Goal: Information Seeking & Learning: Learn about a topic

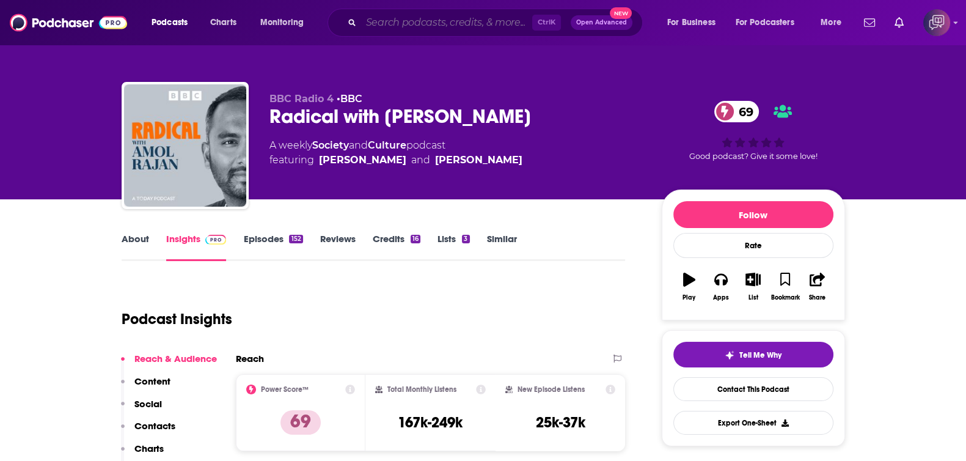
click at [409, 27] on input "Search podcasts, credits, & more..." at bounding box center [446, 23] width 171 height 20
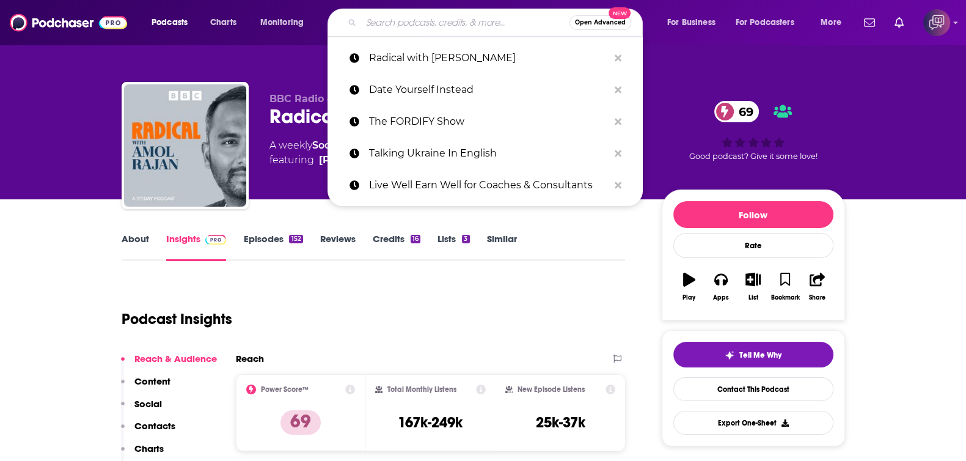
paste input "social sessions"
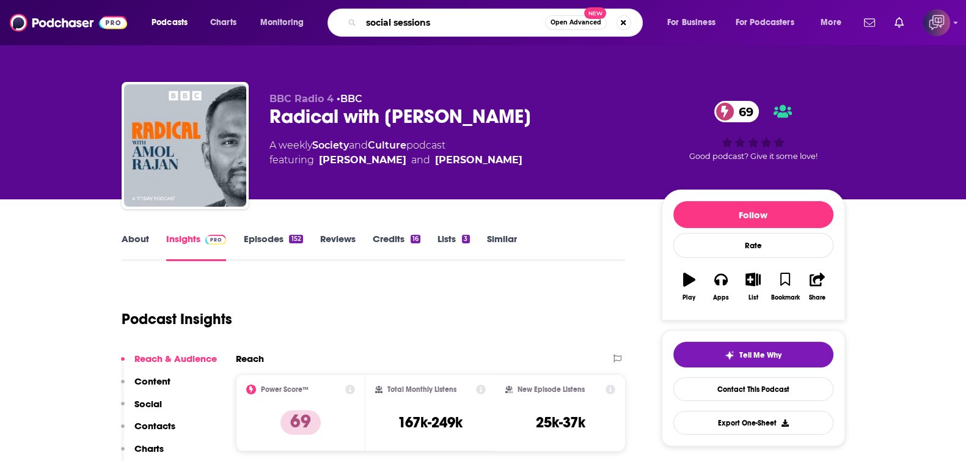
type input "social sessions"
click at [561, 26] on button "Open Advanced New" at bounding box center [576, 22] width 62 height 15
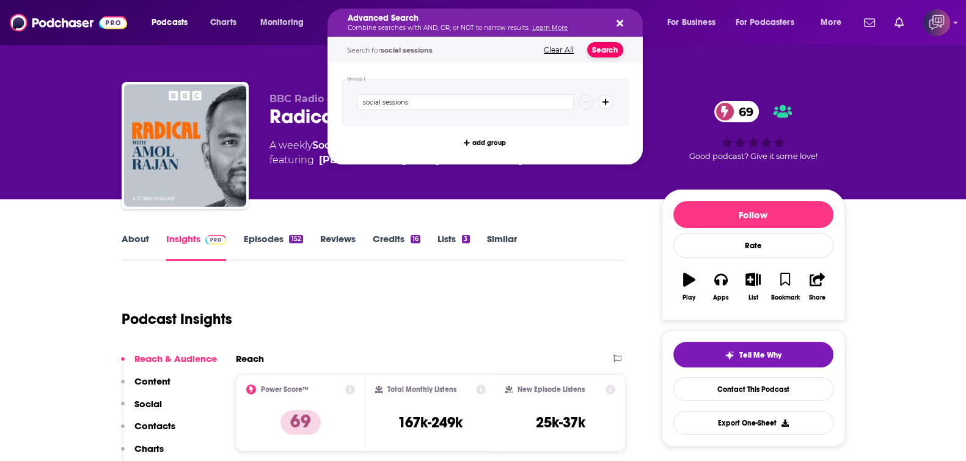
click at [601, 53] on button "Search" at bounding box center [605, 49] width 36 height 15
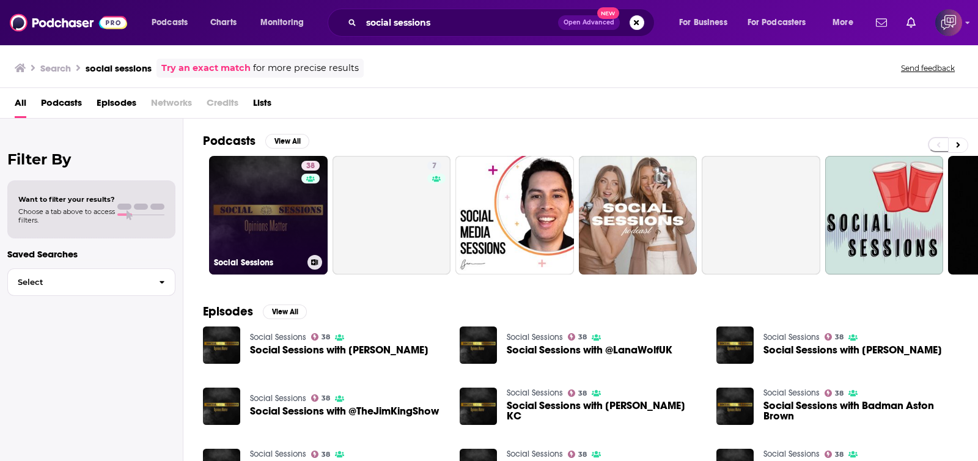
click at [272, 203] on link "38 Social Sessions" at bounding box center [268, 215] width 119 height 119
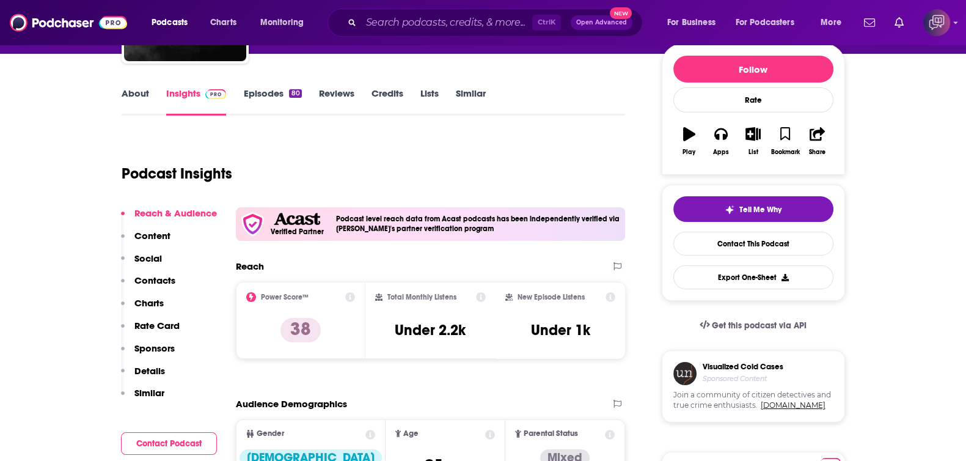
scroll to position [229, 0]
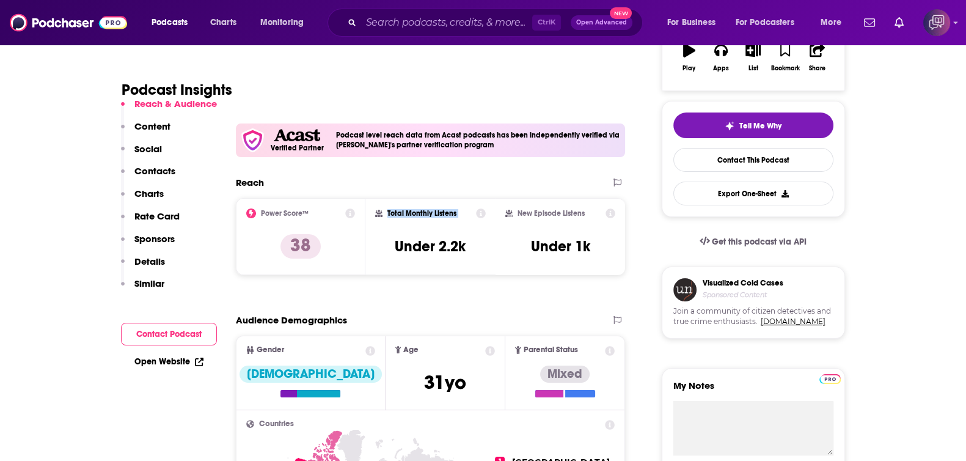
drag, startPoint x: 414, startPoint y: 211, endPoint x: 467, endPoint y: 216, distance: 53.4
click at [467, 216] on div "Total Monthly Listens" at bounding box center [430, 213] width 111 height 10
drag, startPoint x: 437, startPoint y: 246, endPoint x: 480, endPoint y: 243, distance: 42.2
click at [480, 243] on div "Total Monthly Listens Under 2.2k" at bounding box center [430, 236] width 111 height 56
copy h3 "2.2k"
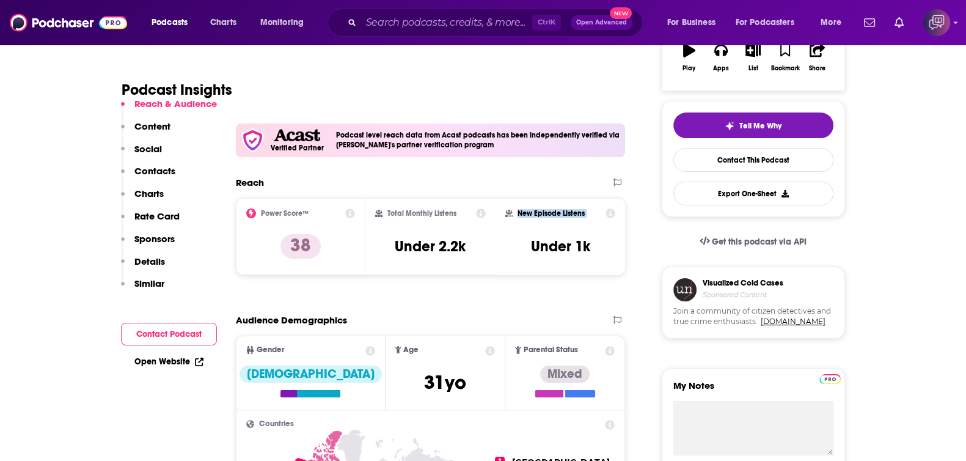
click at [602, 216] on div "New Episode Listens" at bounding box center [560, 213] width 111 height 10
copy div "New Episode Listens"
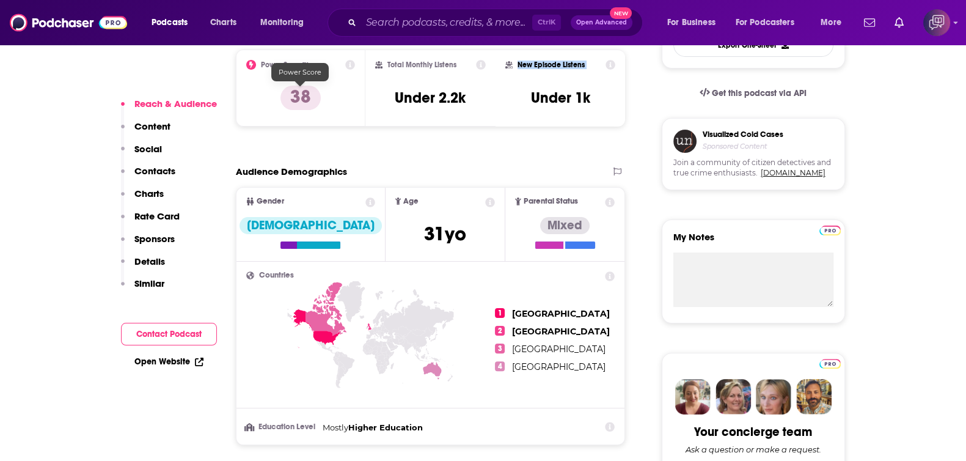
scroll to position [382, 0]
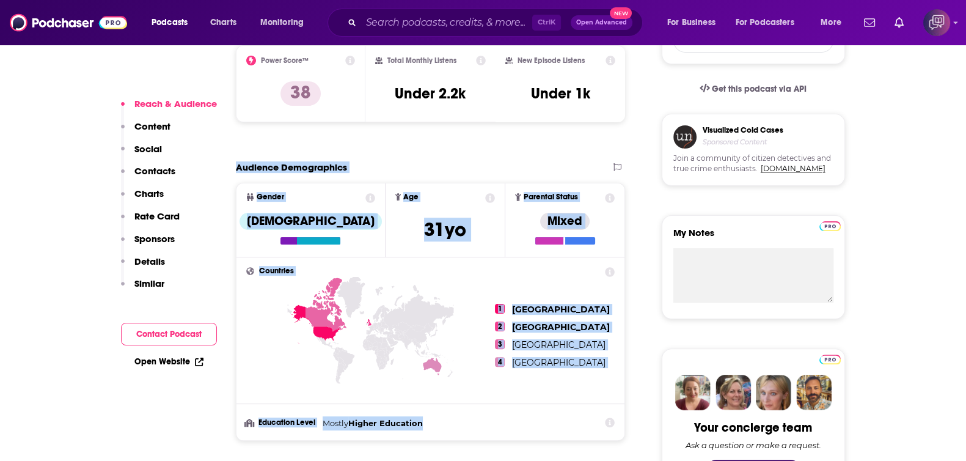
drag, startPoint x: 234, startPoint y: 163, endPoint x: 522, endPoint y: 415, distance: 383.2
copy section "Audience Demographics Gender [DEMOGRAPHIC_DATA] Age [DEMOGRAPHIC_DATA] yo Paren…"
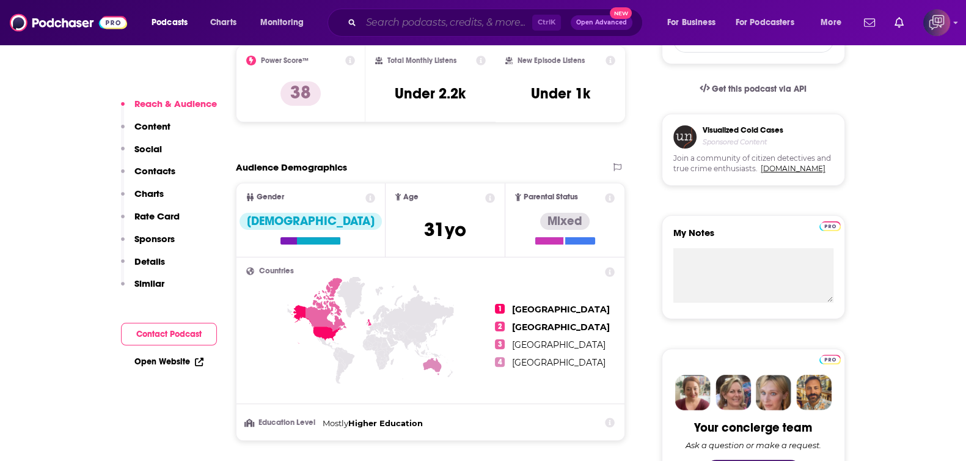
click at [491, 20] on input "Search podcasts, credits, & more..." at bounding box center [446, 23] width 171 height 20
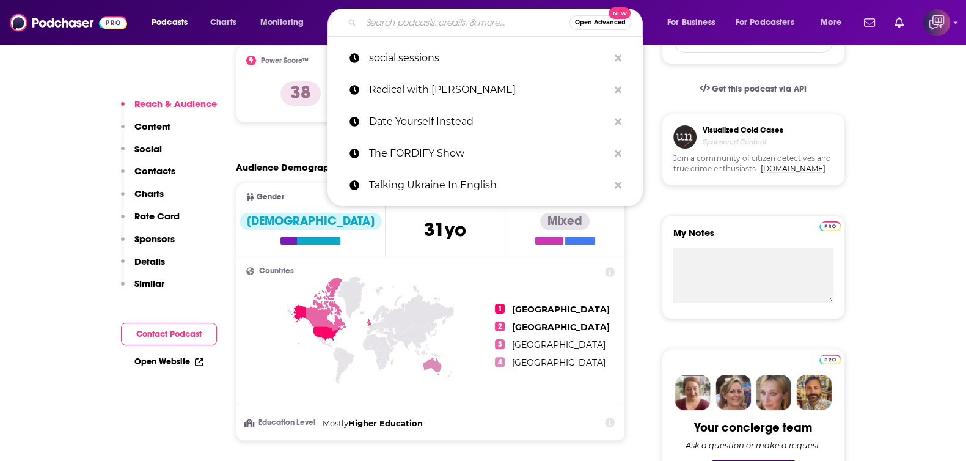
paste input "Innovation Meets Leadership"
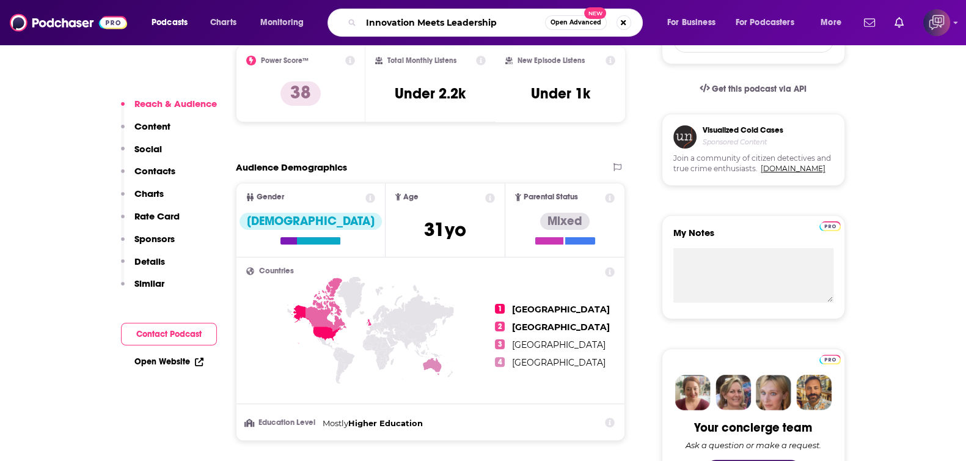
type input "Innovation Meets Leadership"
click at [585, 24] on span "Open Advanced" at bounding box center [575, 23] width 51 height 6
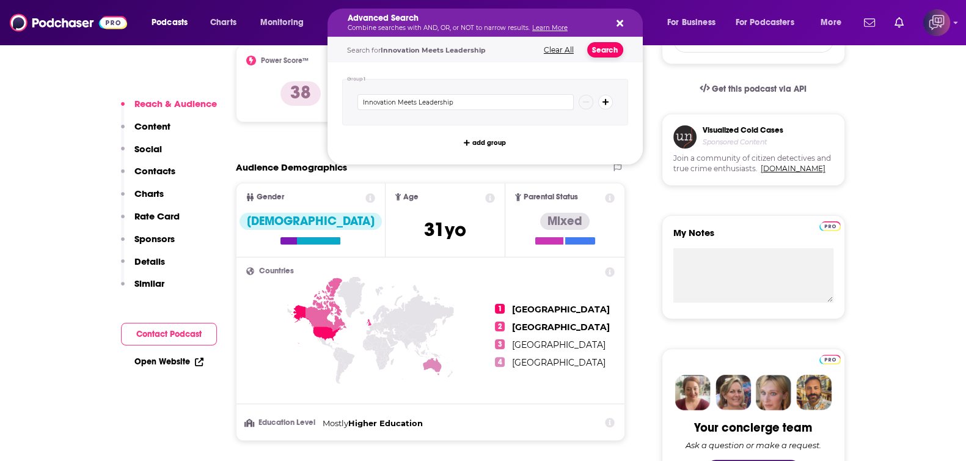
click at [611, 52] on button "Search" at bounding box center [605, 49] width 36 height 15
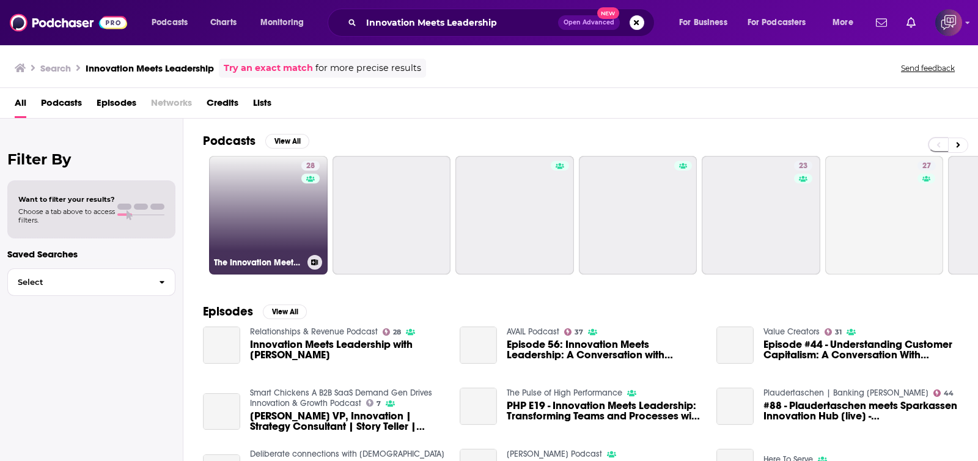
click at [262, 193] on link "28 The Innovation Meets Leadership Podcast" at bounding box center [268, 215] width 119 height 119
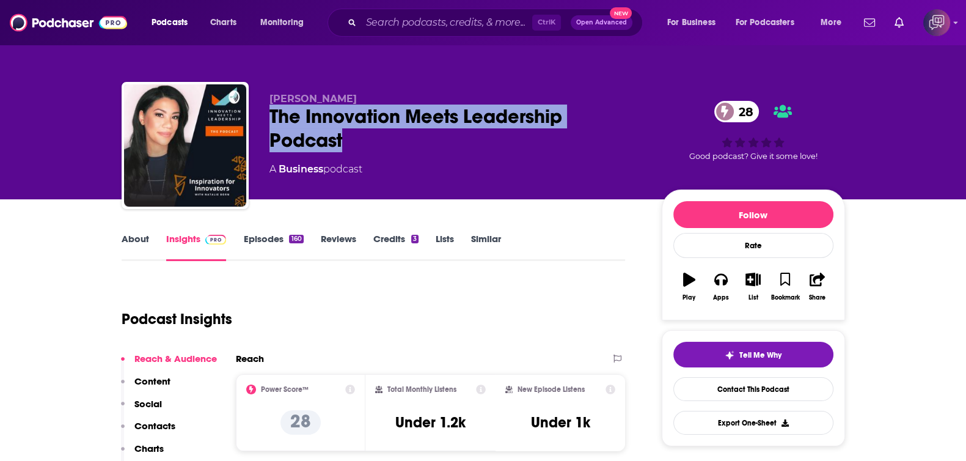
drag, startPoint x: 266, startPoint y: 111, endPoint x: 353, endPoint y: 148, distance: 94.2
click at [353, 148] on div "[PERSON_NAME] Born The Innovation Meets Leadership Podcast 28 A Business podcas…" at bounding box center [483, 148] width 723 height 132
copy h2 "The Innovation Meets Leadership Podcast"
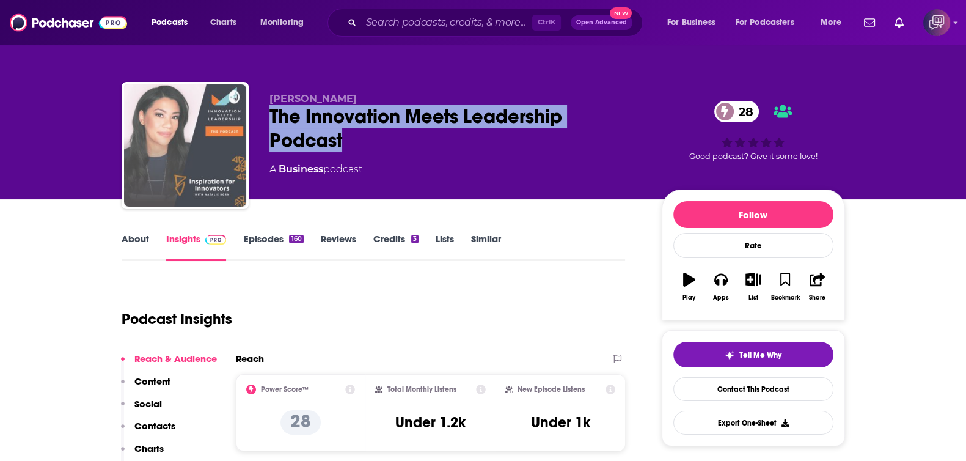
click at [178, 152] on img "The Innovation Meets Leadership Podcast" at bounding box center [185, 145] width 122 height 122
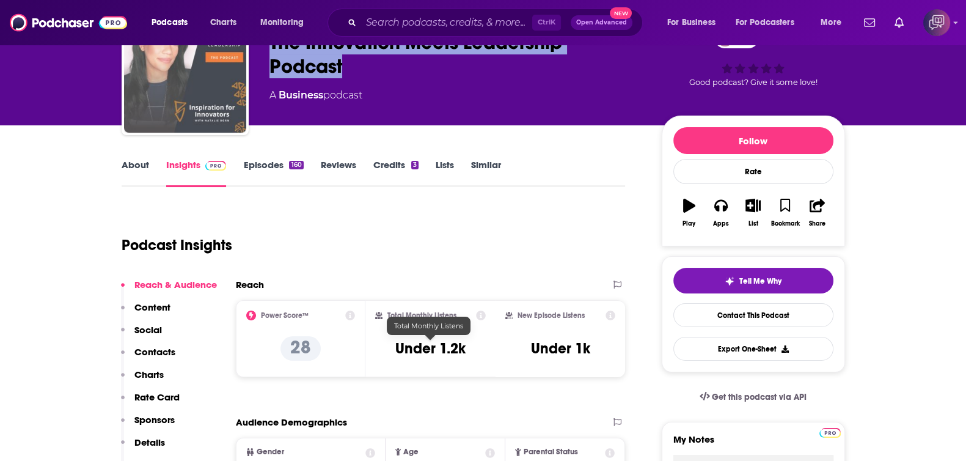
scroll to position [76, 0]
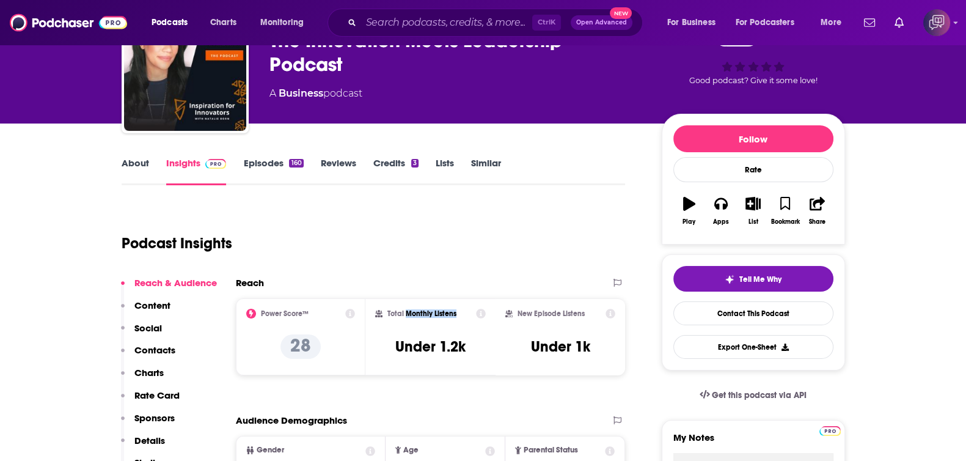
drag, startPoint x: 406, startPoint y: 310, endPoint x: 456, endPoint y: 317, distance: 50.0
click at [456, 317] on div "Total Monthly Listens Under 1.2k" at bounding box center [430, 337] width 111 height 56
copy h2 "Monthly Listens"
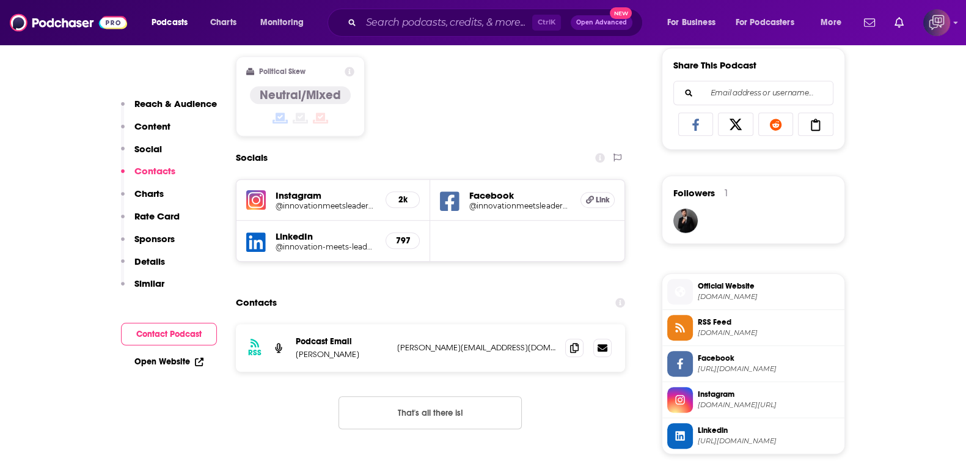
scroll to position [840, 0]
